Goal: Task Accomplishment & Management: Use online tool/utility

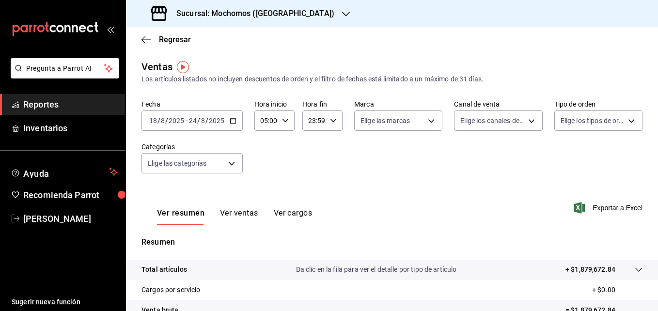
click at [342, 13] on icon "button" at bounding box center [346, 14] width 8 height 8
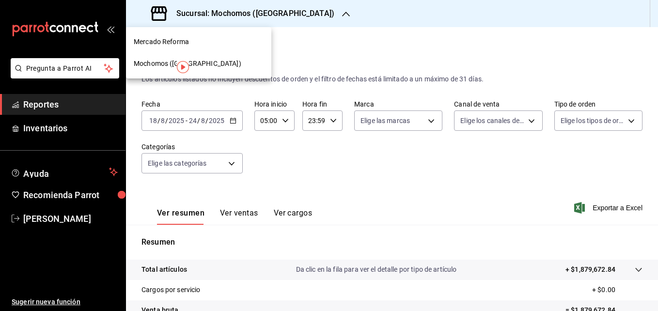
click at [158, 41] on span "Mercado Reforma" at bounding box center [161, 42] width 55 height 10
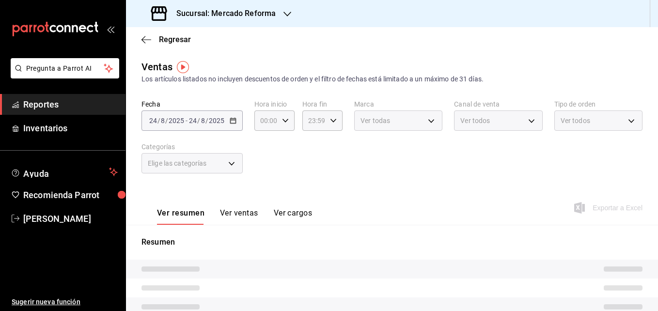
type input "05:00"
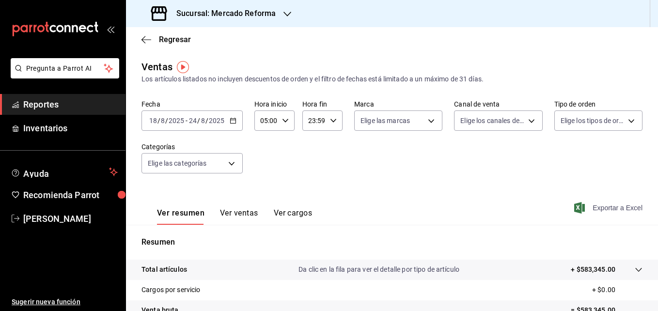
click at [601, 205] on span "Exportar a Excel" at bounding box center [609, 208] width 66 height 12
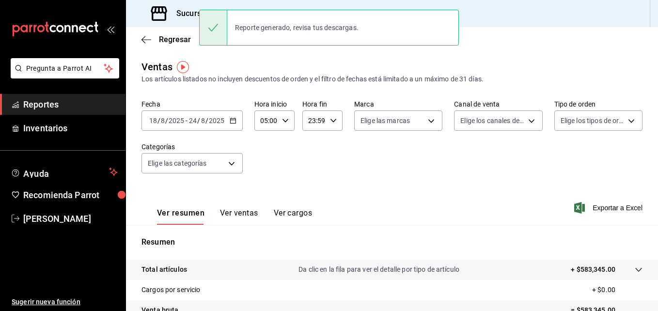
click at [233, 120] on \(Stroke\) "button" at bounding box center [232, 120] width 5 height 0
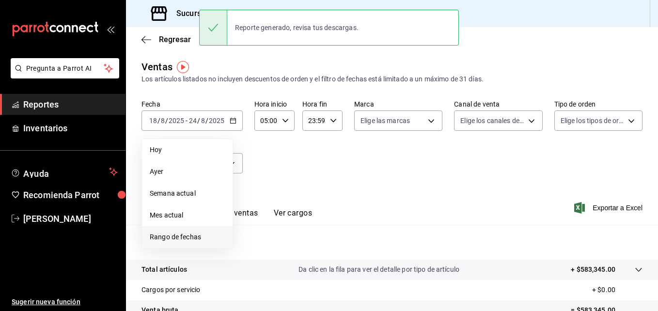
click at [162, 237] on span "Rango de fechas" at bounding box center [187, 237] width 75 height 10
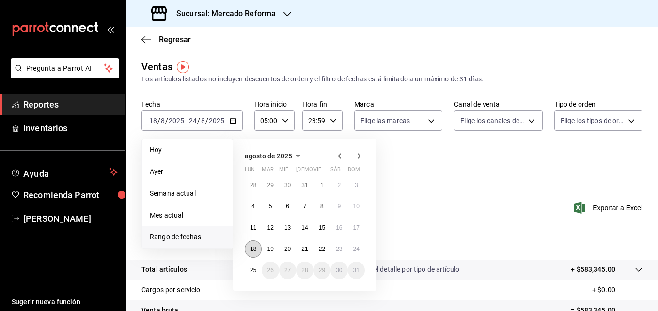
click at [252, 248] on abbr "18" at bounding box center [253, 249] width 6 height 7
click at [249, 269] on button "25" at bounding box center [253, 270] width 17 height 17
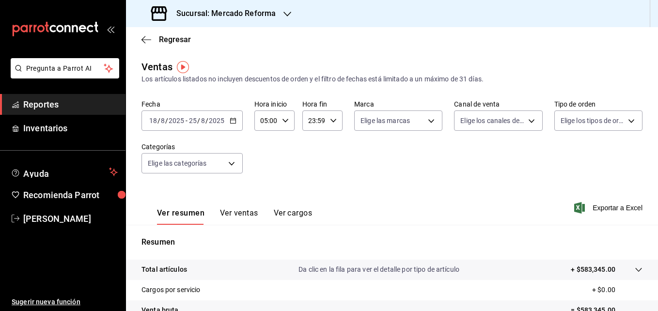
click at [332, 120] on \(Stroke\) "button" at bounding box center [333, 120] width 6 height 3
click at [310, 145] on span "05" at bounding box center [311, 145] width 4 height 8
type input "05:59"
click at [595, 203] on div at bounding box center [329, 155] width 658 height 311
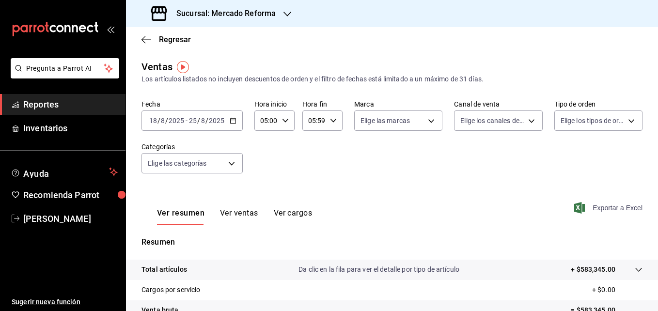
click at [596, 205] on span "Exportar a Excel" at bounding box center [609, 208] width 66 height 12
